Goal: Complete application form

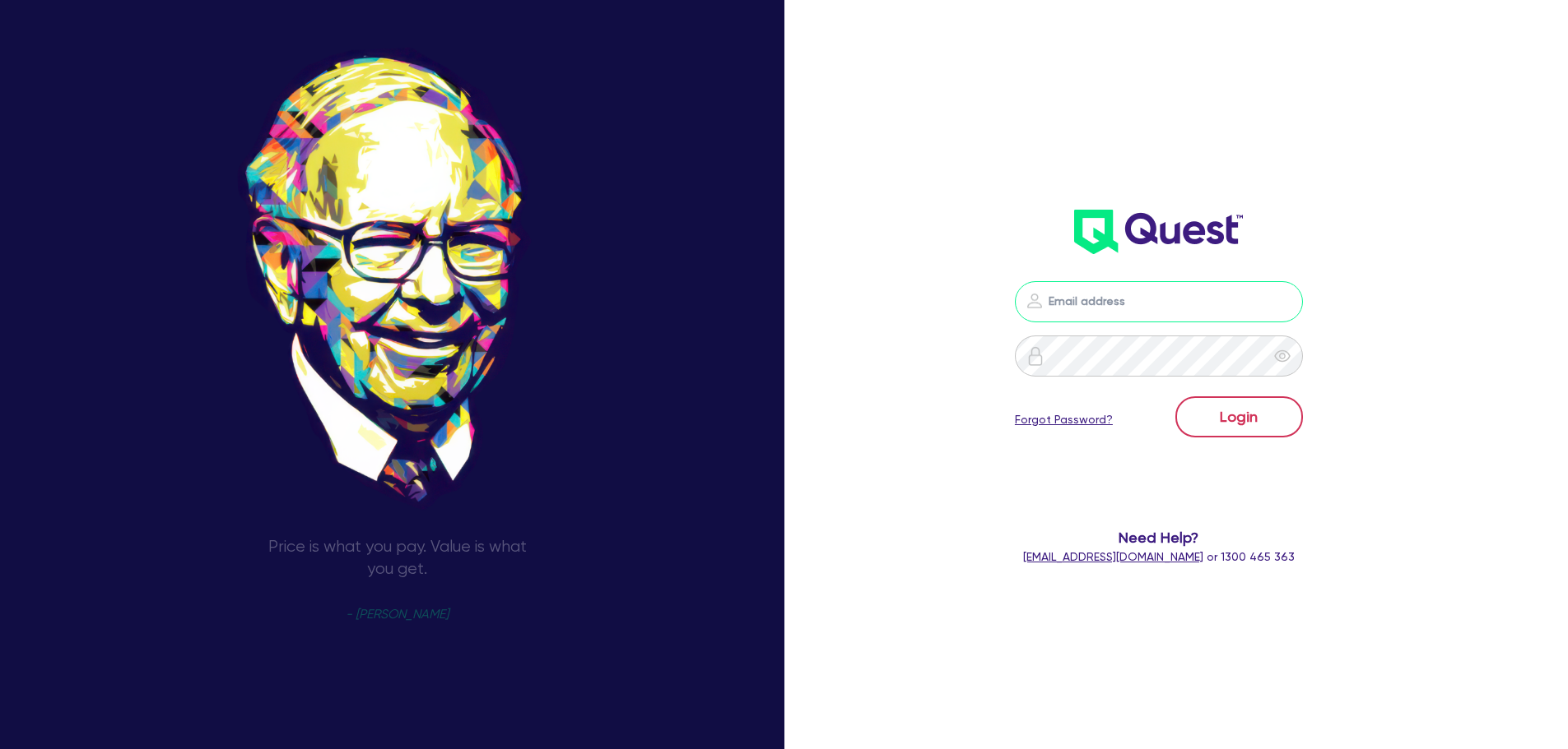
type input "[PERSON_NAME][EMAIL_ADDRESS][DOMAIN_NAME]"
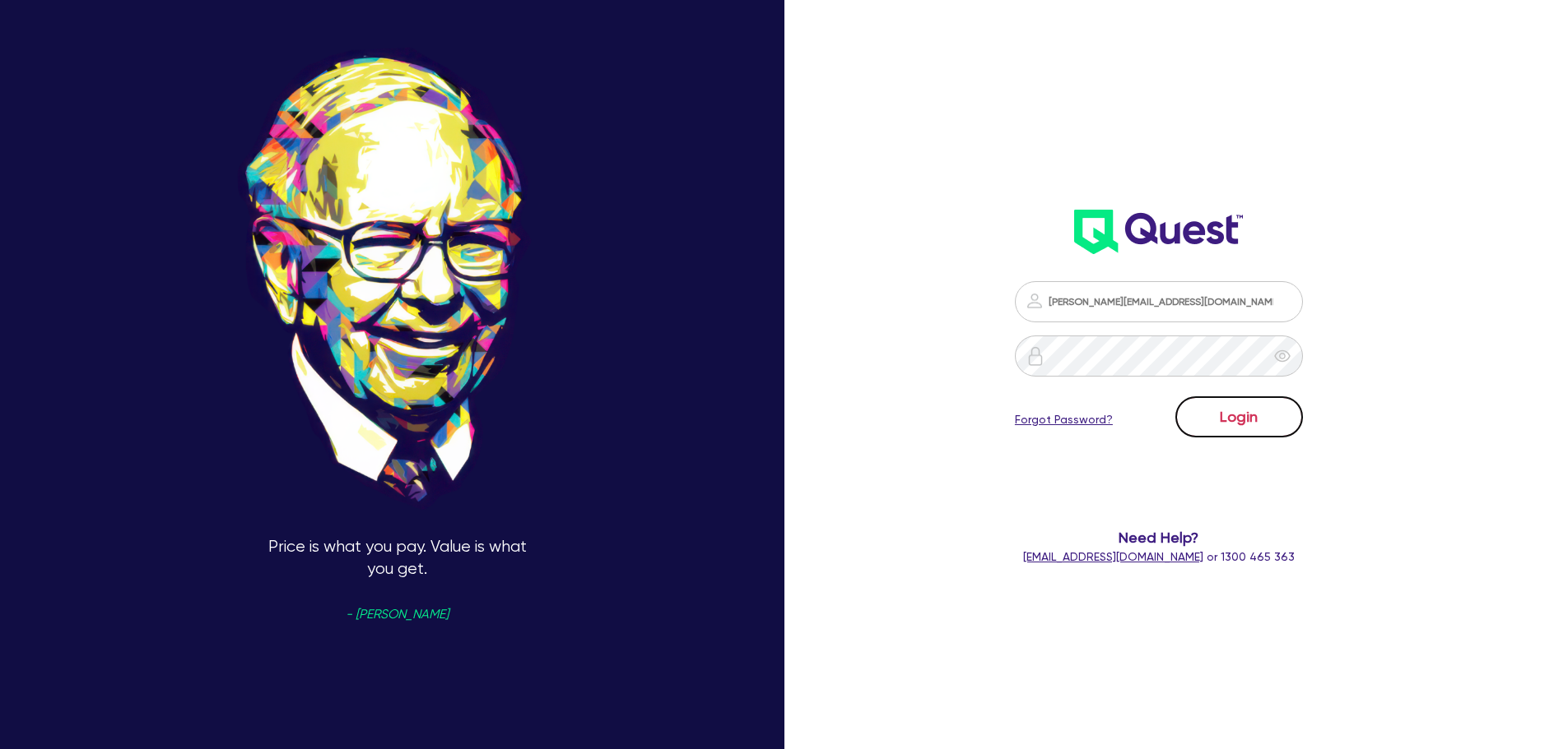
click at [1228, 411] on button "Login" at bounding box center [1239, 417] width 128 height 41
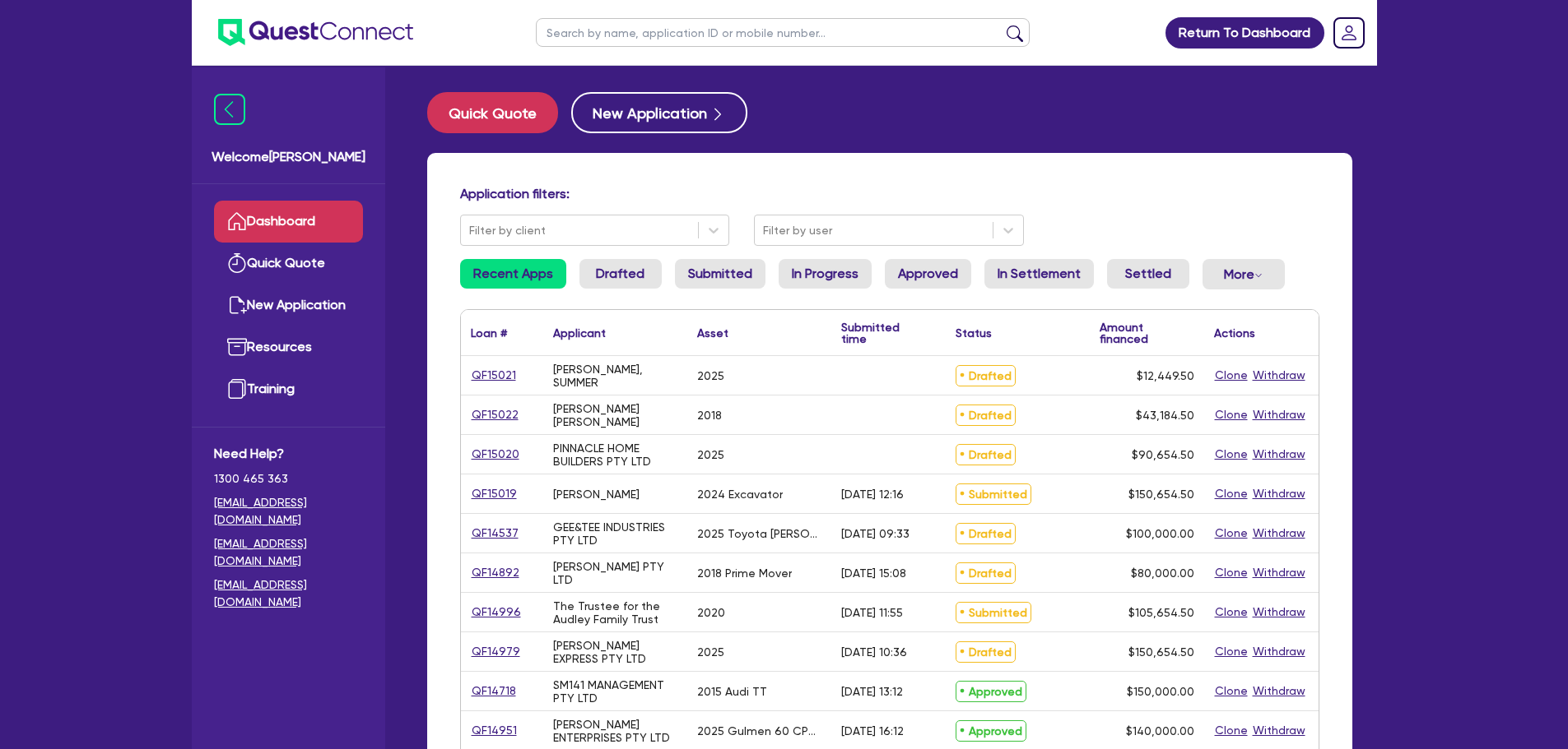
click at [728, 38] on input "text" at bounding box center [782, 32] width 494 height 29
paste input "QF15021"
type input "QF15021"
click at [1002, 25] on button "submit" at bounding box center [1015, 36] width 26 height 23
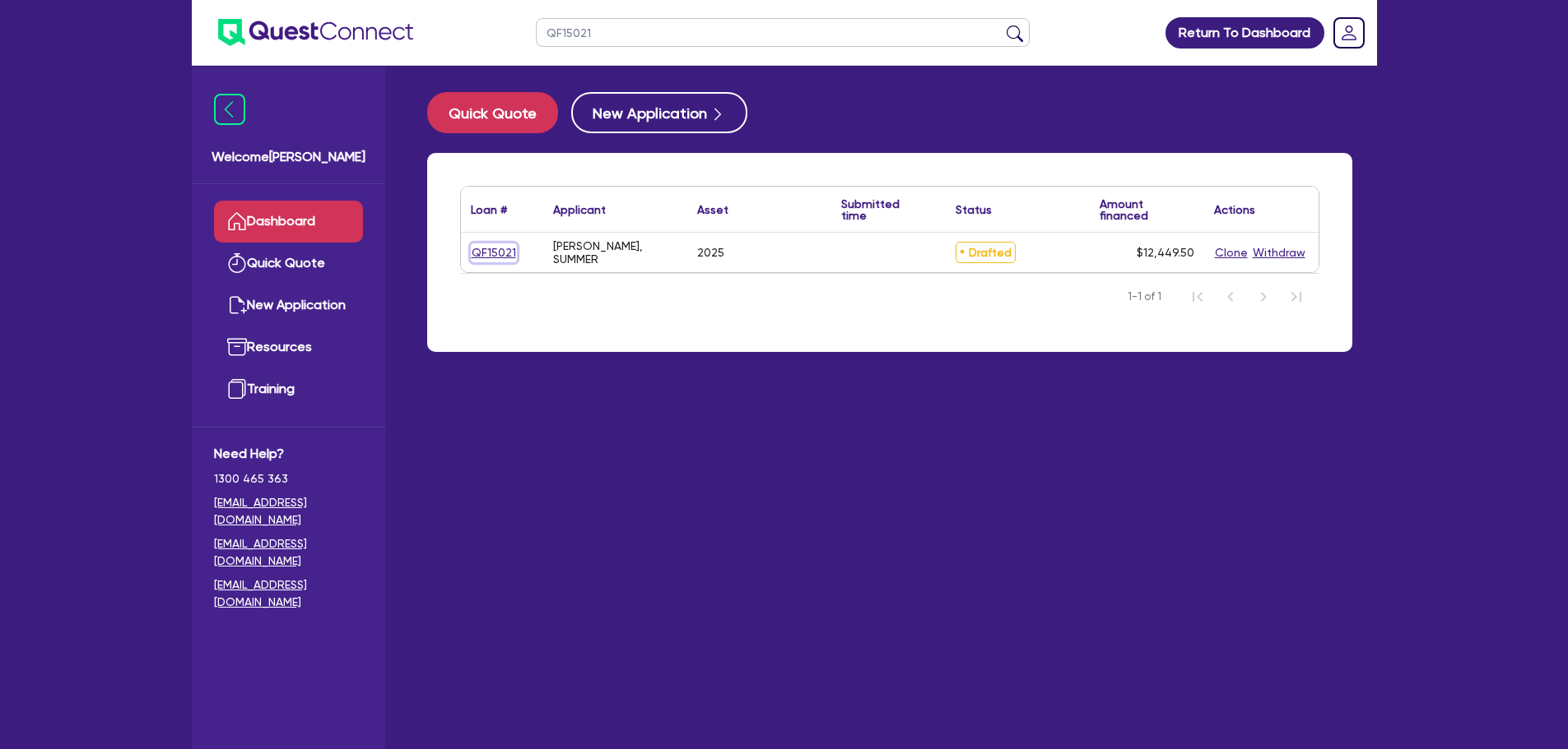
click at [509, 247] on link "QF15021" at bounding box center [494, 252] width 46 height 19
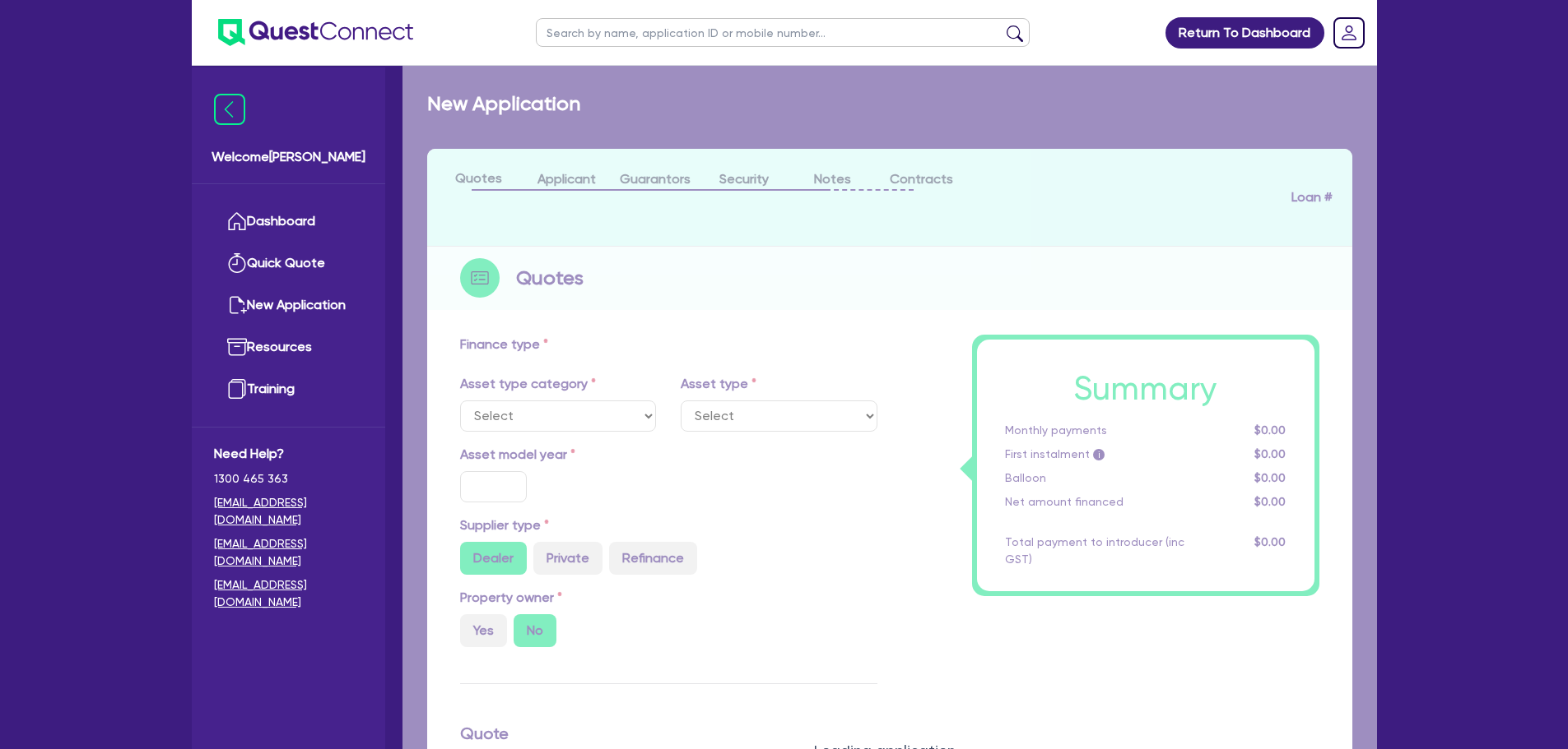
select select "TERTIARY_ASSETS"
type input "2025"
radio input "true"
type input "11,795"
type input "4.4"
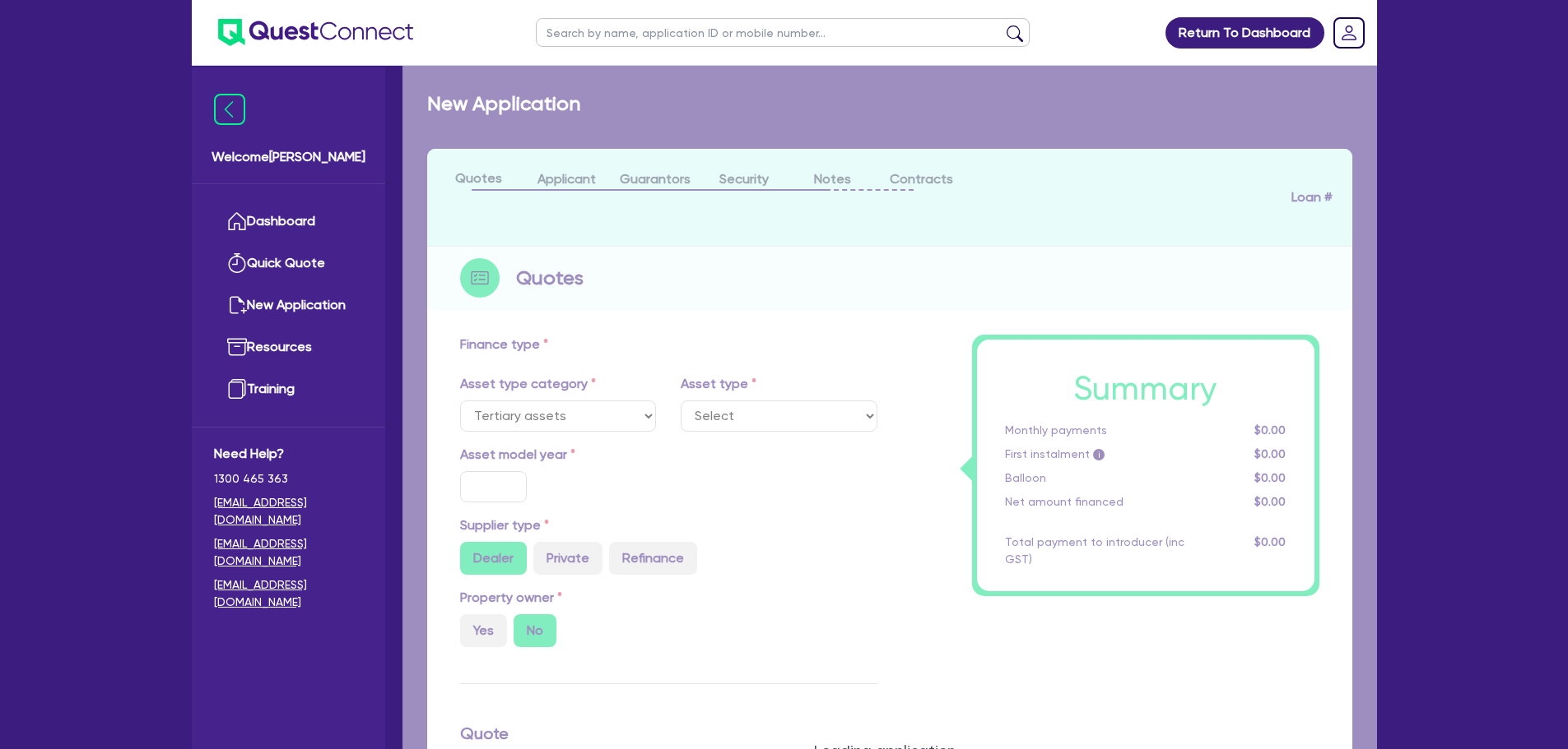
type input "547.78"
type input "11.95"
type input "700"
select select "BEAUTY_EQUIPMENT"
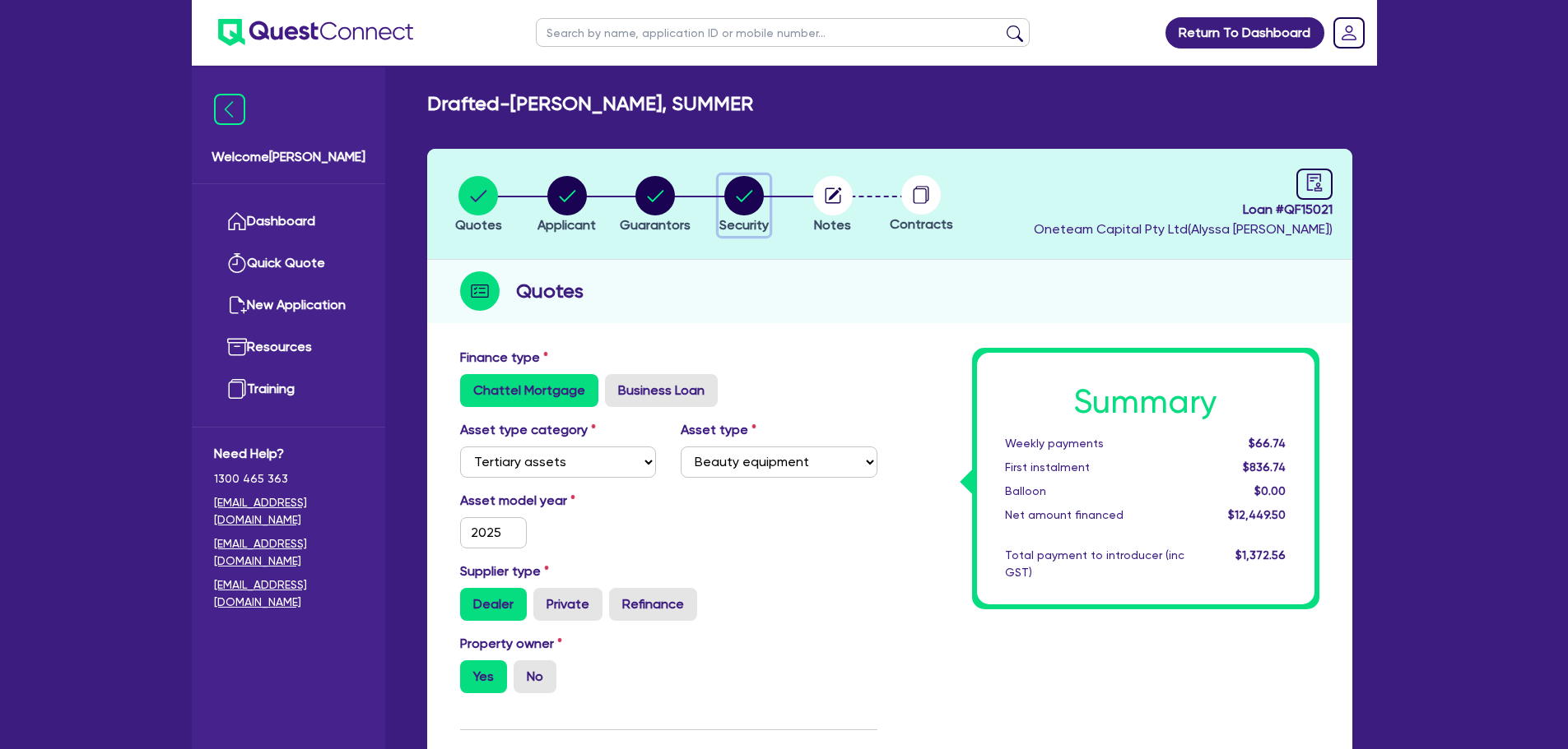
click at [747, 185] on circle "button" at bounding box center [744, 196] width 40 height 40
select select "TERTIARY_ASSETS"
select select "BEAUTY_EQUIPMENT"
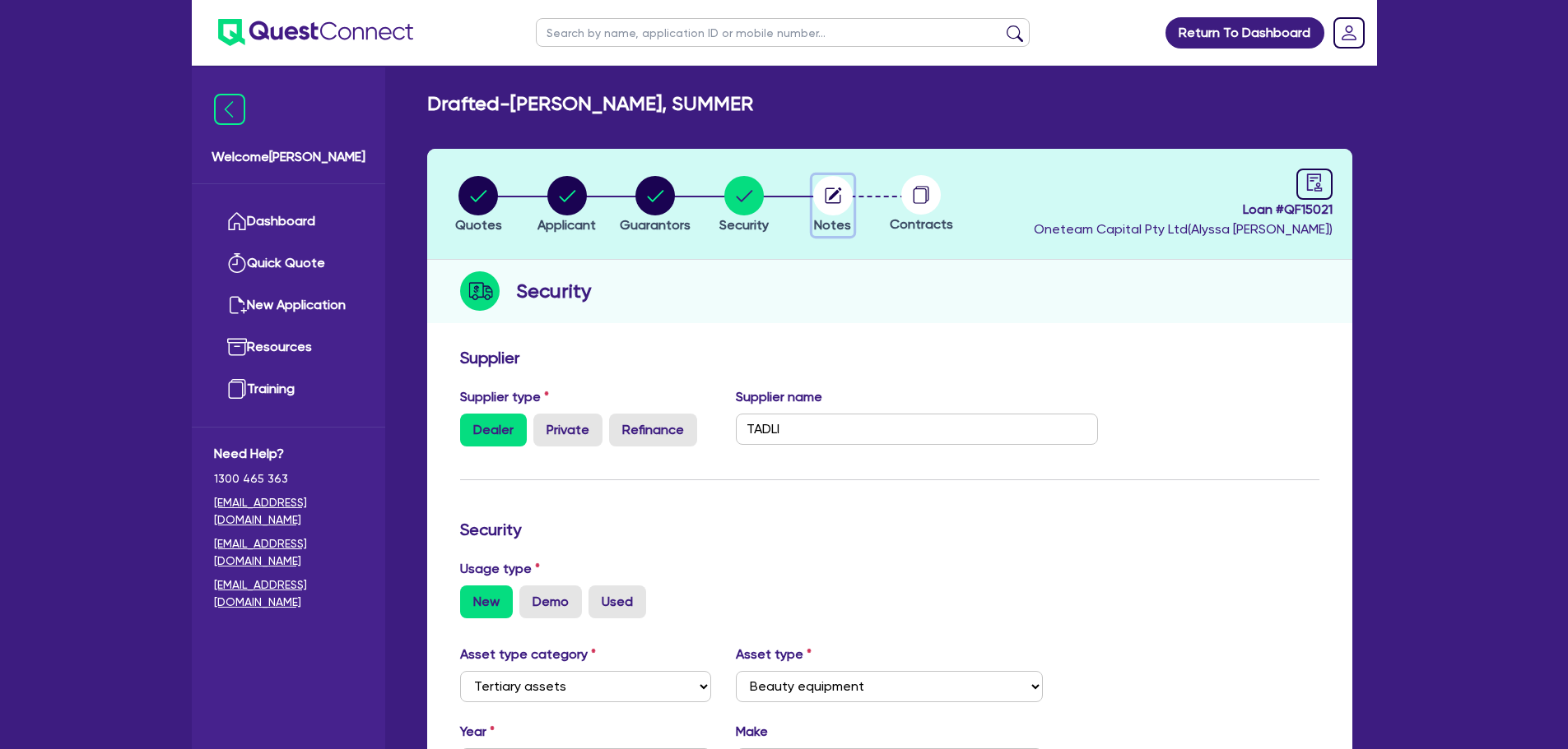
click at [830, 200] on circle "button" at bounding box center [833, 196] width 40 height 40
select select "Other"
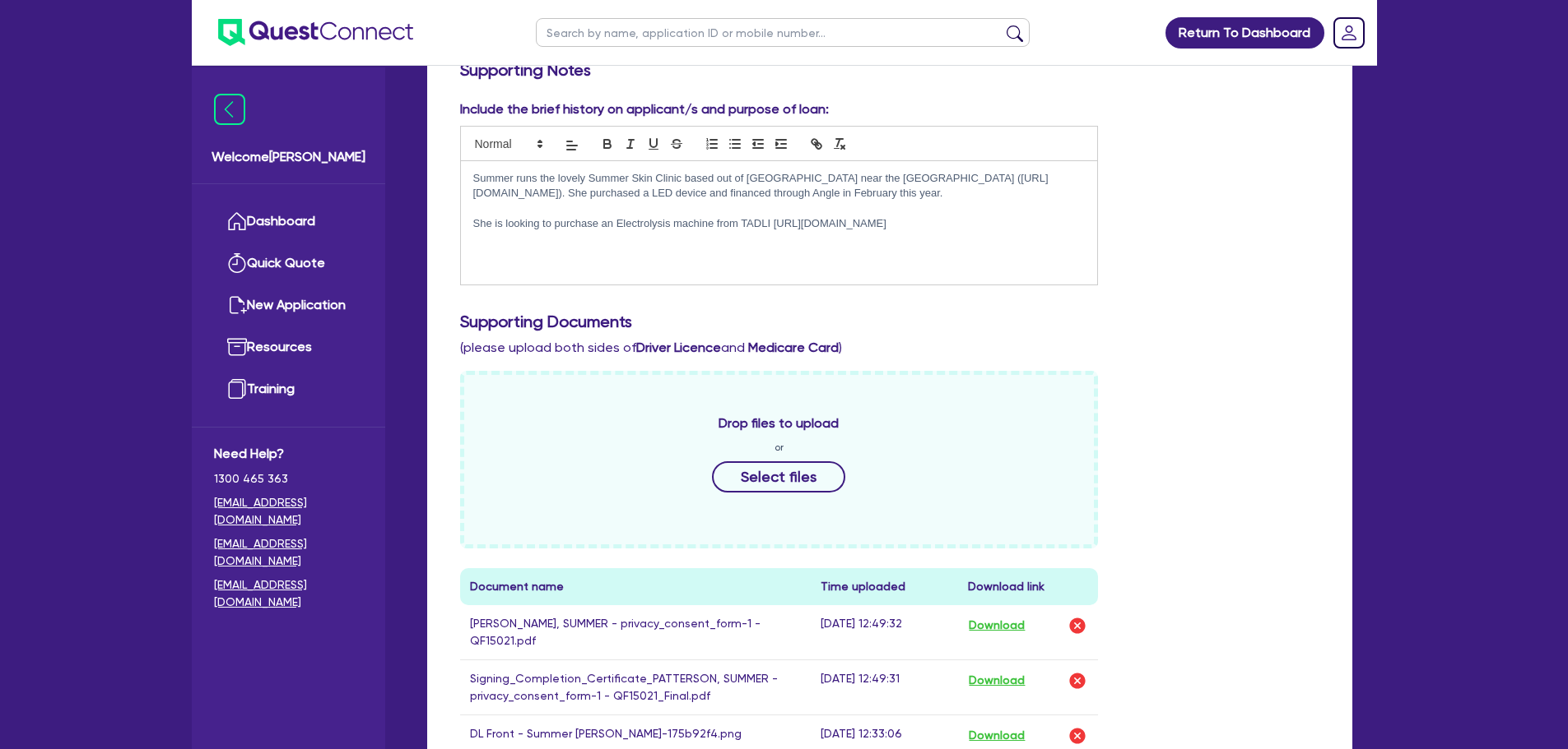
scroll to position [686, 0]
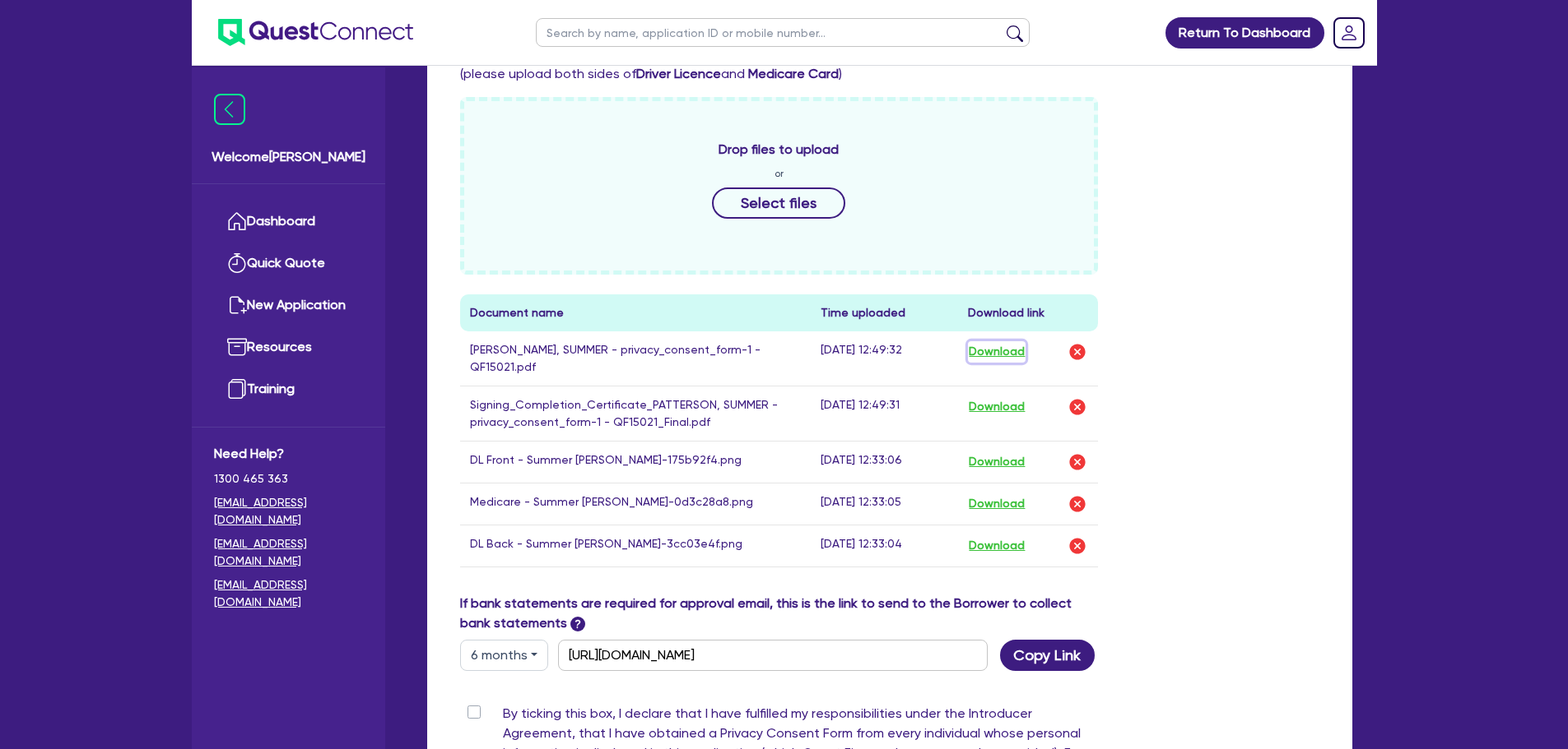
click at [984, 348] on button "Download" at bounding box center [997, 352] width 58 height 21
click at [981, 396] on button "Download" at bounding box center [997, 407] width 58 height 21
click at [984, 452] on button "Download" at bounding box center [997, 462] width 58 height 21
click at [1007, 494] on button "Download" at bounding box center [997, 504] width 58 height 21
click at [1005, 536] on button "Download" at bounding box center [997, 546] width 58 height 21
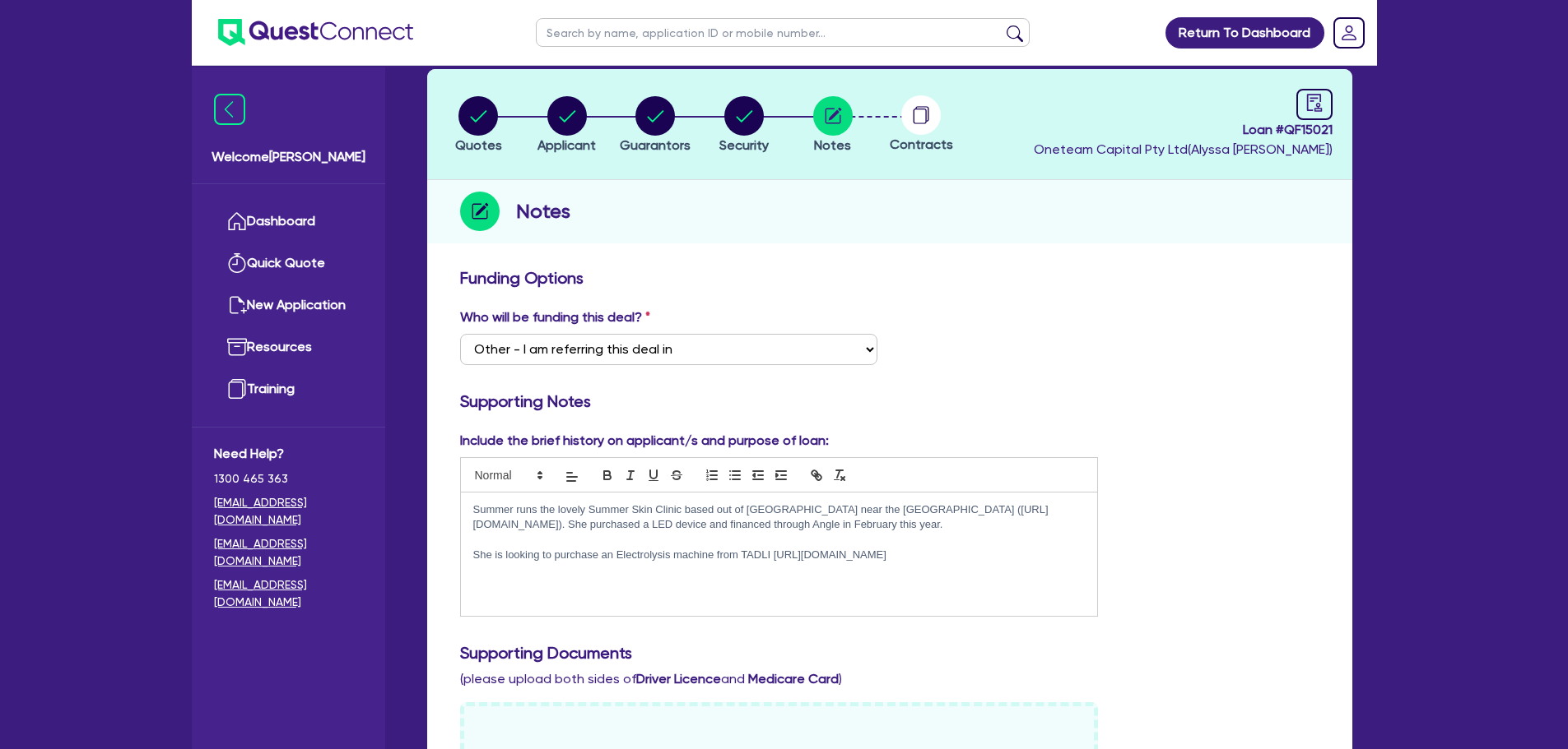
scroll to position [0, 0]
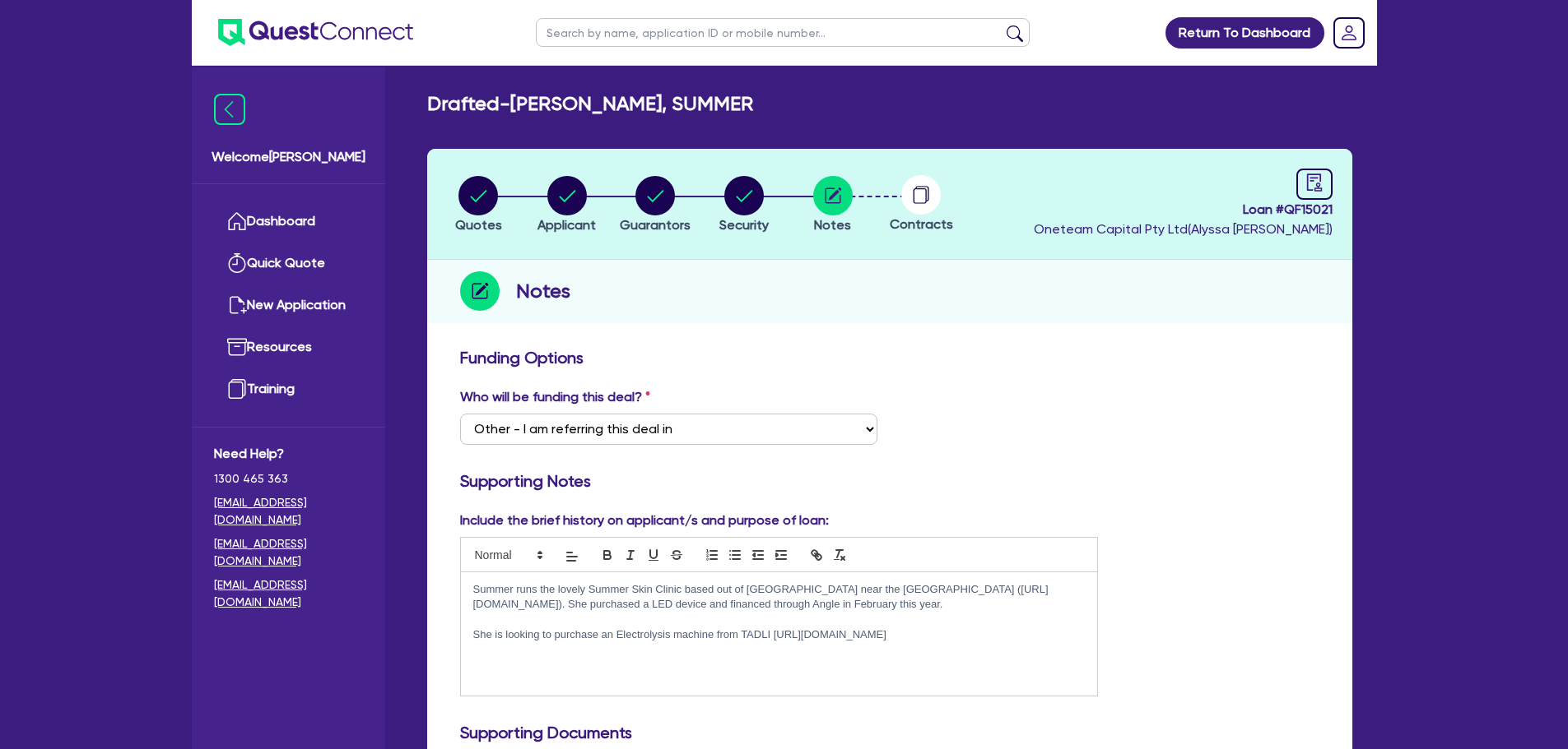
click at [930, 215] on div "Contracts" at bounding box center [921, 205] width 89 height 59
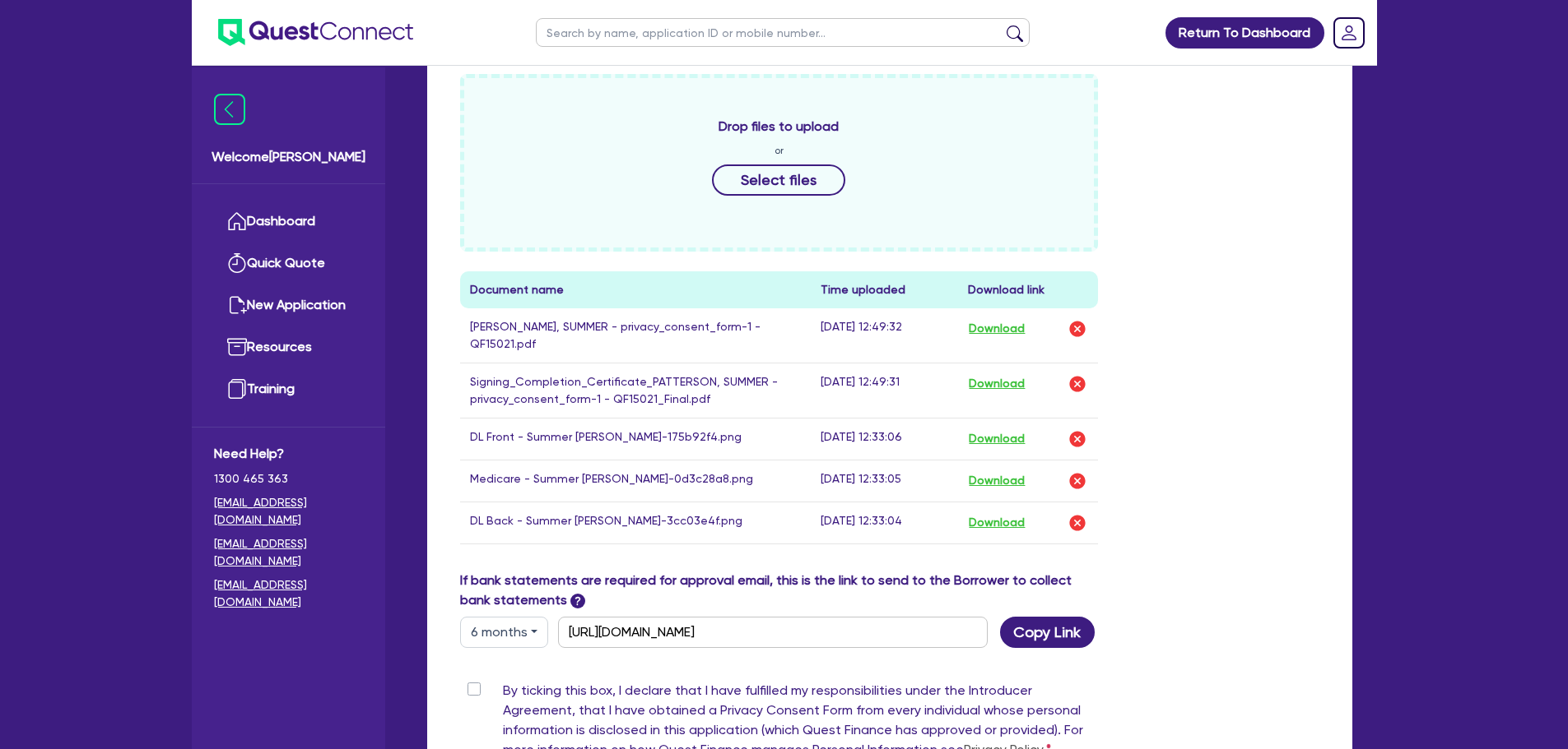
scroll to position [917, 0]
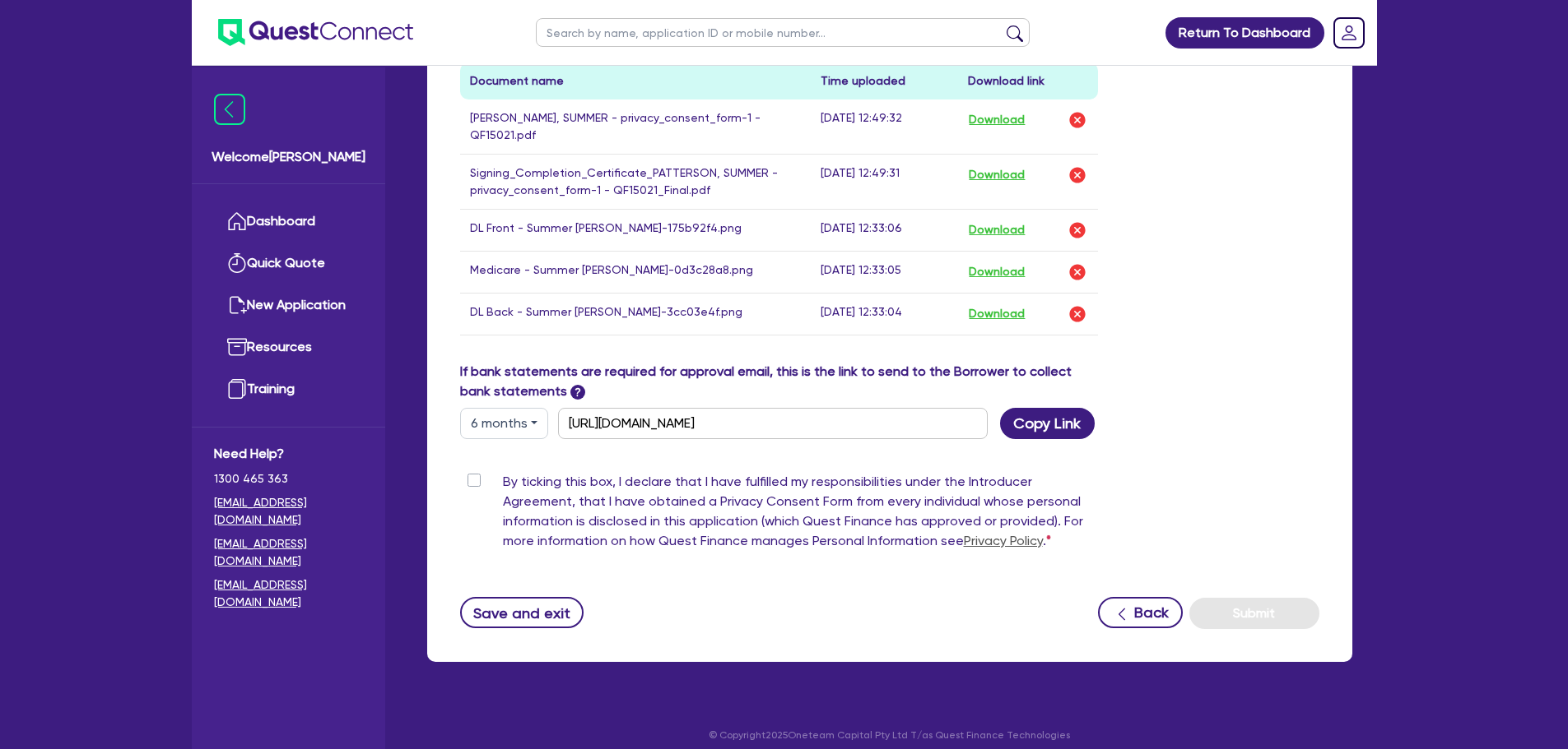
click at [503, 472] on label "By ticking this box, I declare that I have fulfilled my responsibilities under …" at bounding box center [800, 515] width 596 height 86
click at [473, 472] on input "By ticking this box, I declare that I have fulfilled my responsibilities under …" at bounding box center [467, 480] width 13 height 16
checkbox input "true"
click at [1273, 602] on button "Submit" at bounding box center [1254, 614] width 130 height 31
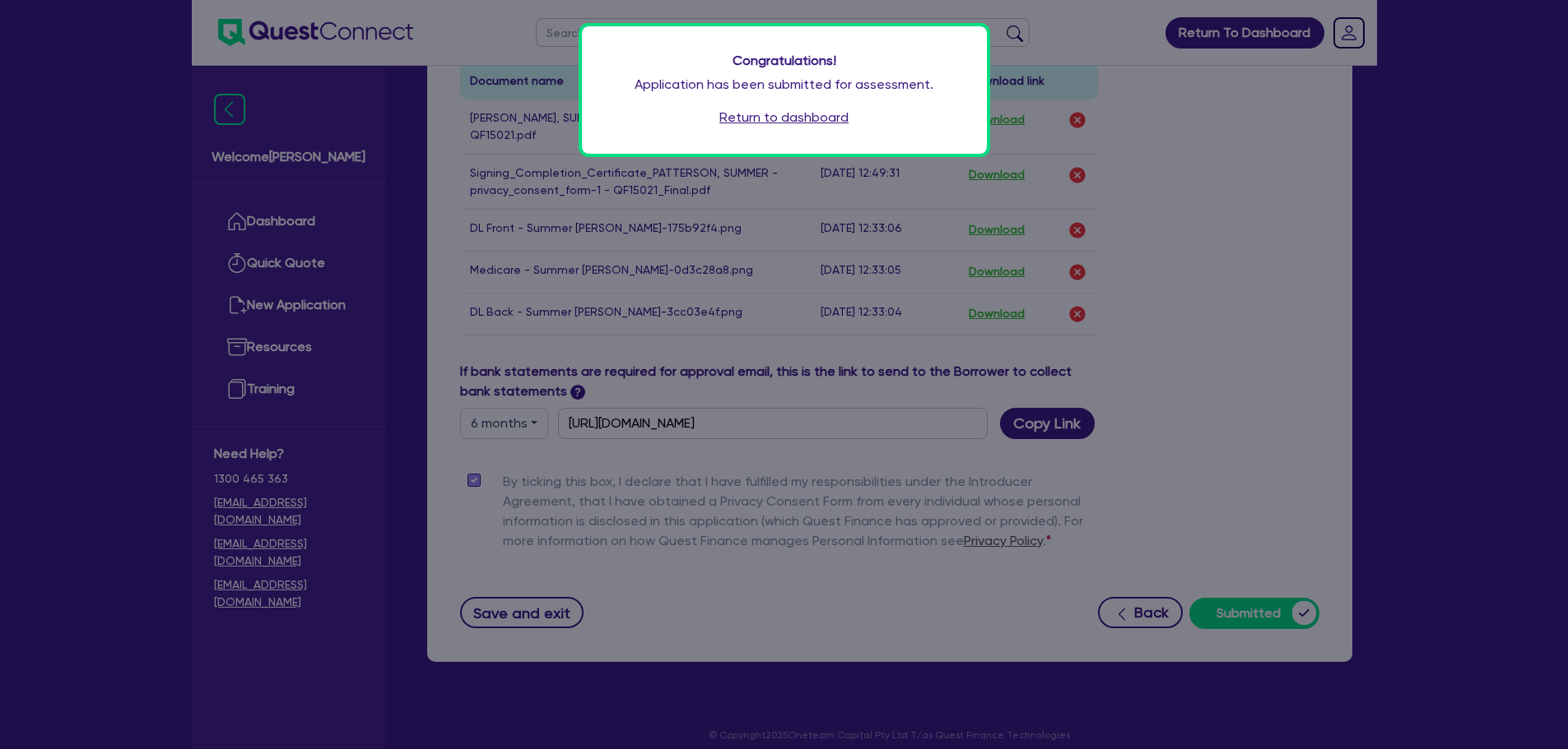
drag, startPoint x: 1267, startPoint y: 597, endPoint x: 827, endPoint y: 119, distance: 649.7
click at [827, 119] on link "Return to dashboard" at bounding box center [783, 118] width 129 height 20
